Goal: Transaction & Acquisition: Obtain resource

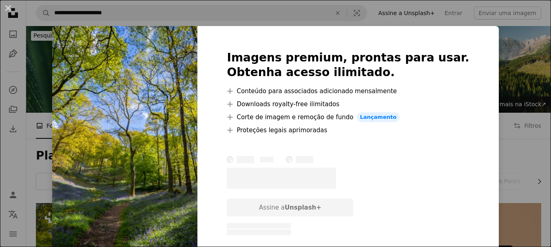
scroll to position [216, 0]
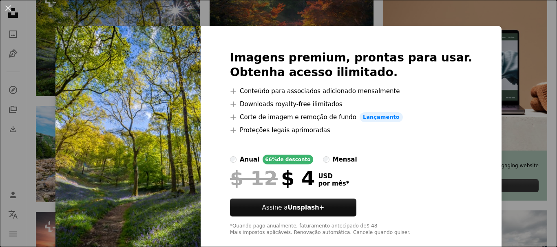
click at [406, 41] on div "Imagens premium, prontas para usar. Obtenha acesso ilimitado. A plus sign Conte…" at bounding box center [351, 143] width 301 height 235
click at [403, 13] on div "An X shape Imagens premium, prontas para usar. Obtenha acesso ilimitado. A plus…" at bounding box center [278, 123] width 557 height 247
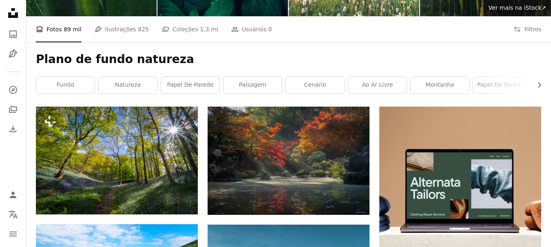
scroll to position [119, 0]
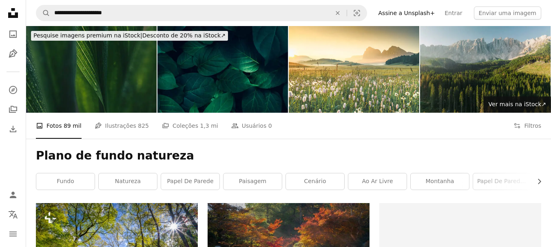
scroll to position [216, 0]
